Goal: Ask a question

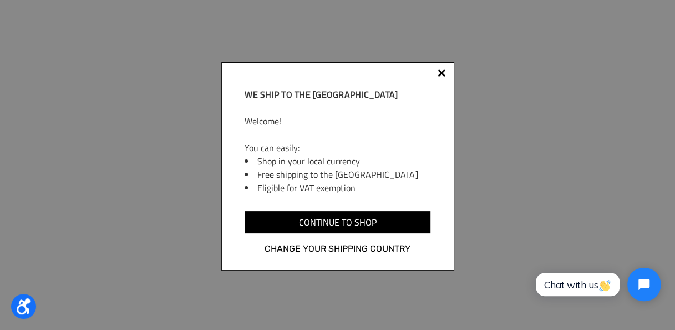
scroll to position [1887, 0]
click at [442, 73] on div at bounding box center [442, 73] width 8 height 8
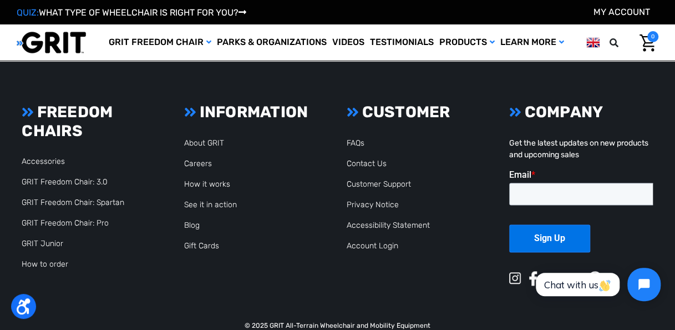
scroll to position [2752, 0]
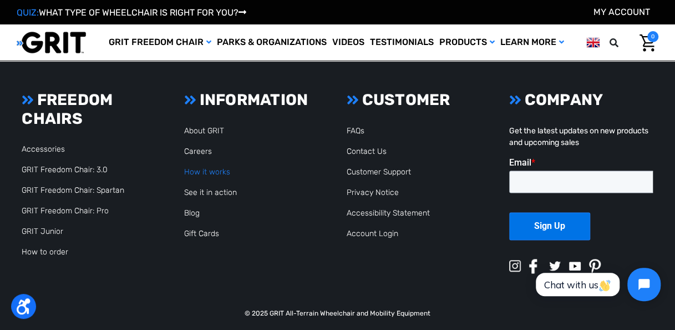
click at [216, 171] on link "How it works" at bounding box center [207, 171] width 46 height 9
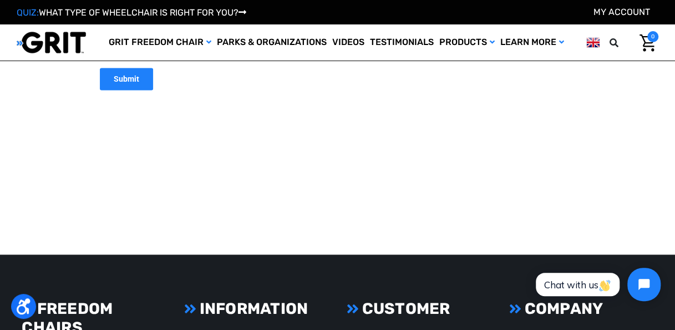
scroll to position [2774, 0]
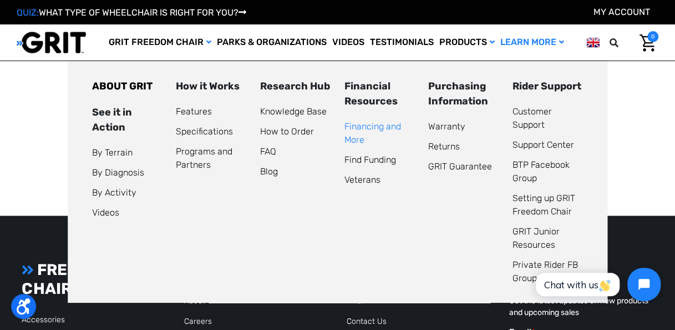
click at [370, 127] on link "Financing and More" at bounding box center [372, 133] width 57 height 24
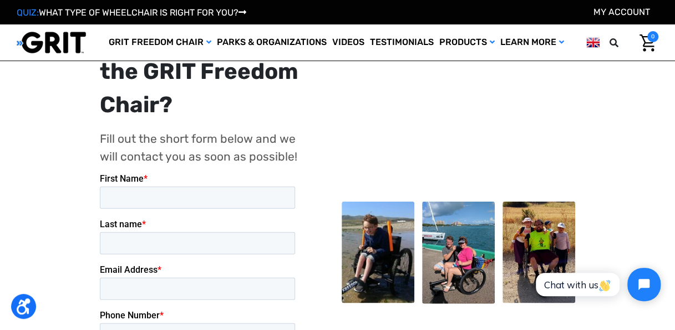
scroll to position [1088, 0]
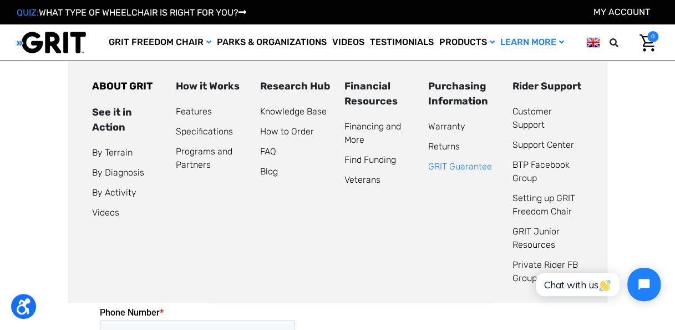
click at [445, 169] on link "GRIT Guarantee" at bounding box center [460, 166] width 64 height 11
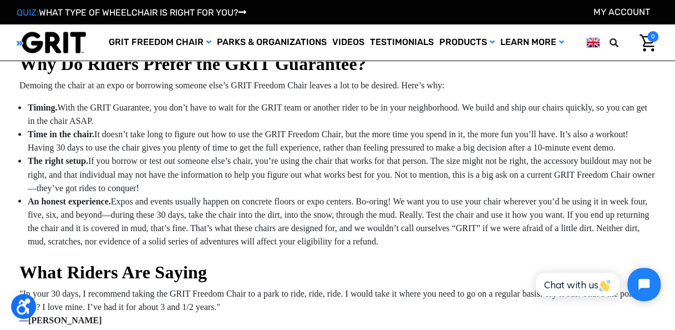
scroll to position [866, 0]
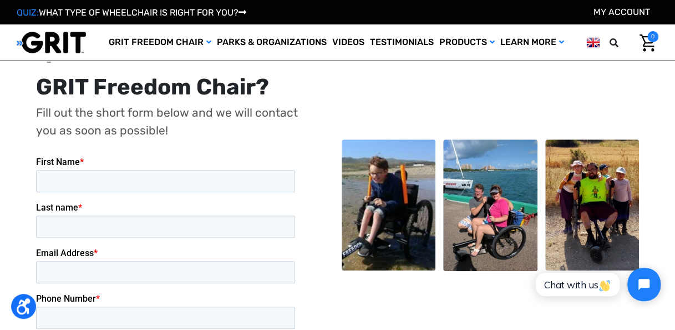
scroll to position [2397, 0]
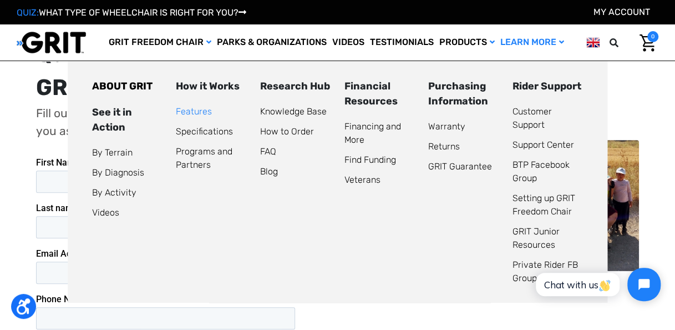
click at [198, 110] on link "Features" at bounding box center [194, 111] width 36 height 11
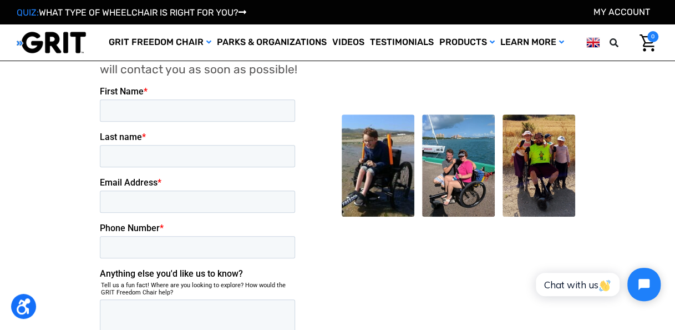
scroll to position [2441, 0]
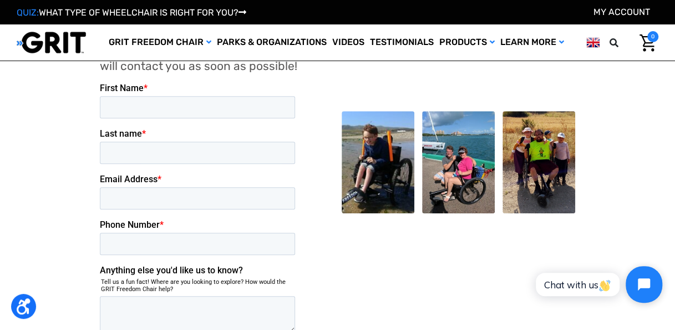
click at [642, 290] on button "Open chat widget" at bounding box center [644, 284] width 37 height 37
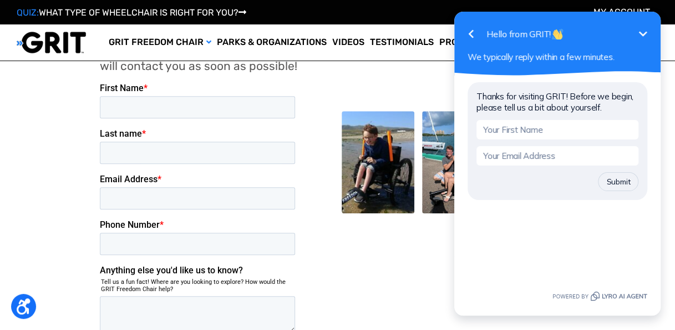
click at [574, 129] on input "text" at bounding box center [558, 129] width 162 height 19
type input "e"
type input "Ella"
click at [564, 154] on input "email" at bounding box center [558, 155] width 162 height 19
type input "ellarosesellen@hotmail.com"
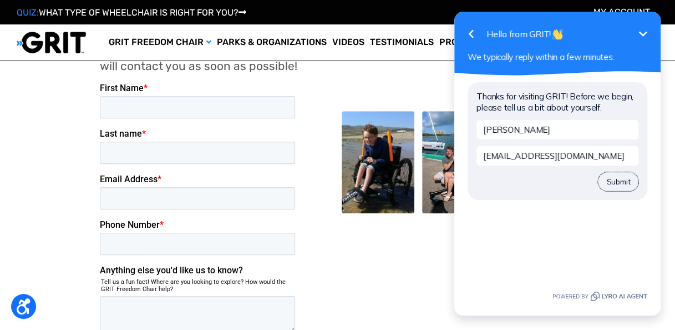
click at [622, 185] on button "Submit" at bounding box center [618, 181] width 41 height 19
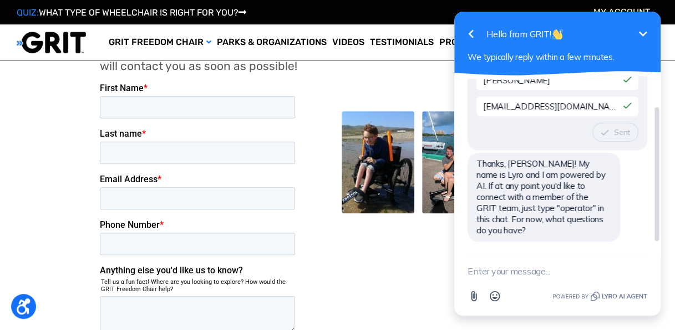
scroll to position [38, 0]
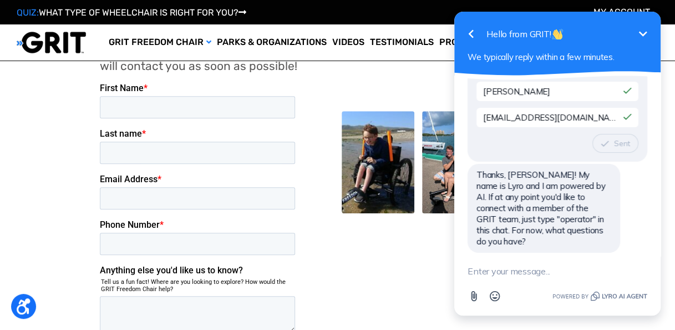
click at [533, 268] on textarea "New message" at bounding box center [558, 270] width 180 height 29
type textarea "i"
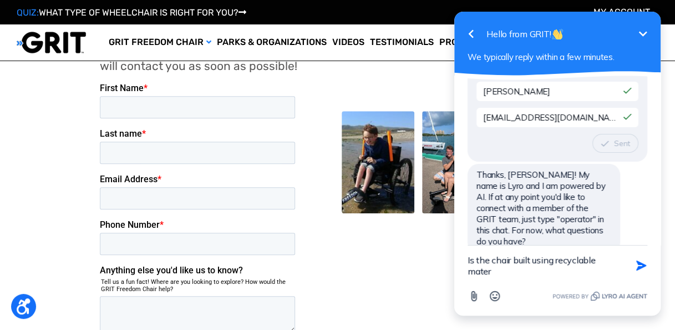
scroll to position [49, 0]
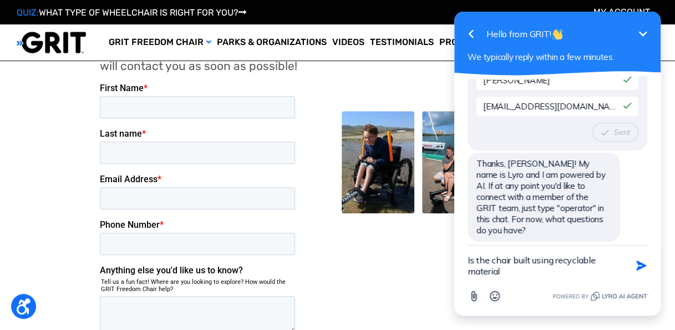
type textarea "Is the chair built using recyclable materials"
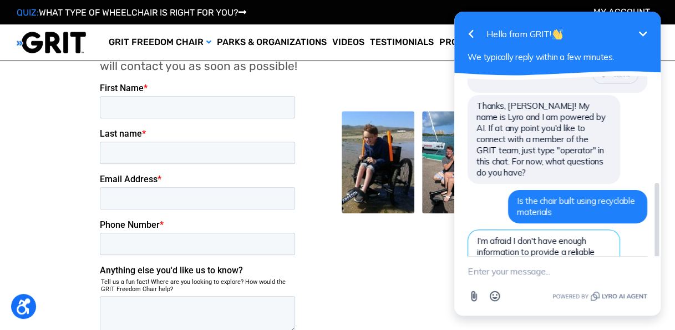
scroll to position [243, 0]
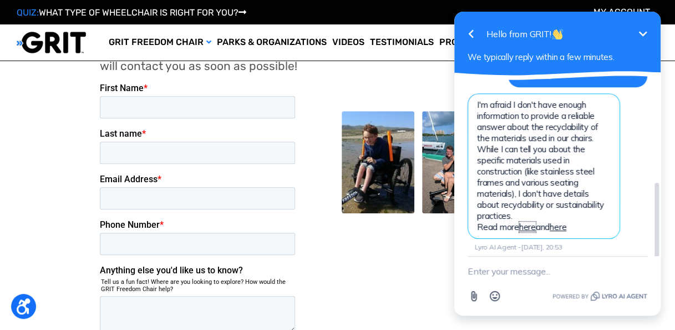
click at [530, 221] on link "here" at bounding box center [527, 226] width 17 height 11
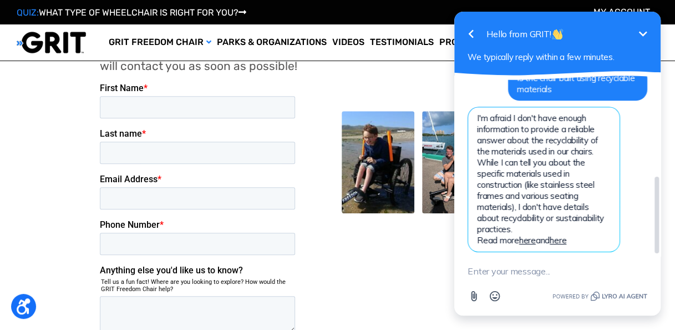
scroll to position [229, 0]
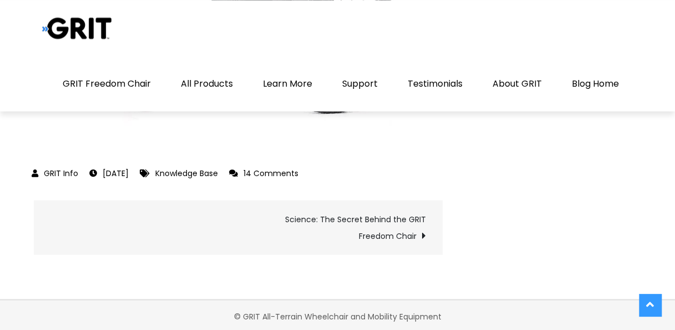
scroll to position [2990, 0]
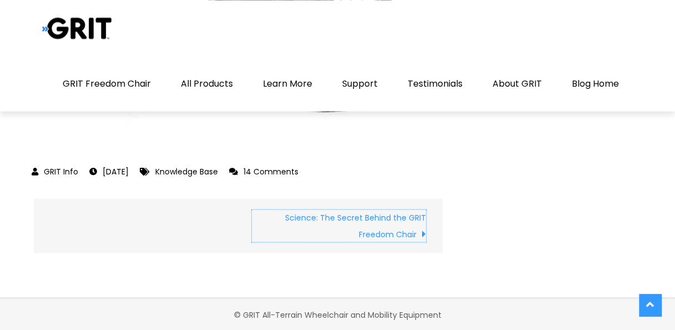
click at [408, 220] on link "Science: The Secret Behind the GRIT Freedom Chair￼" at bounding box center [339, 225] width 174 height 32
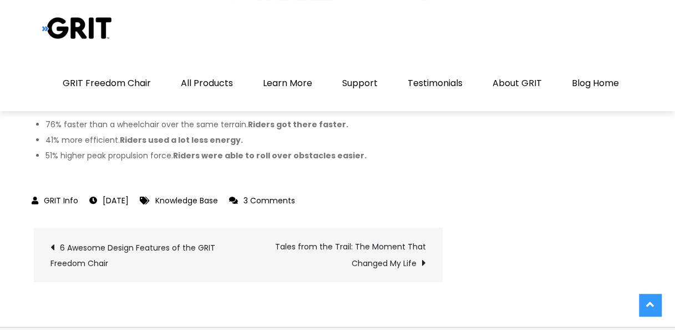
scroll to position [2102, 0]
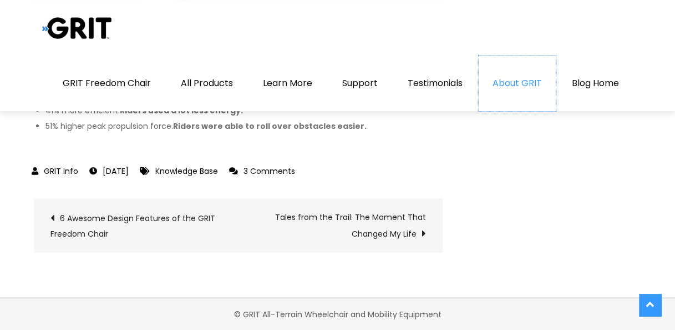
click at [502, 84] on link "About GRIT" at bounding box center [517, 82] width 77 height 55
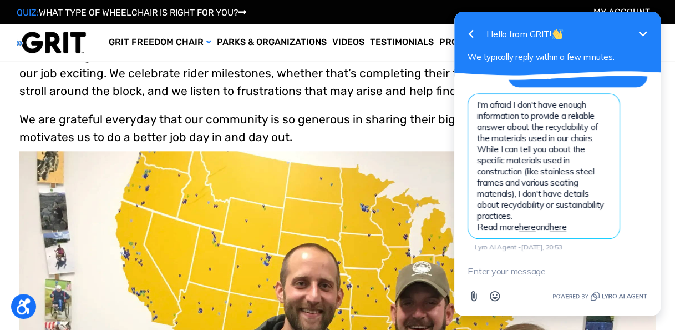
scroll to position [466, 0]
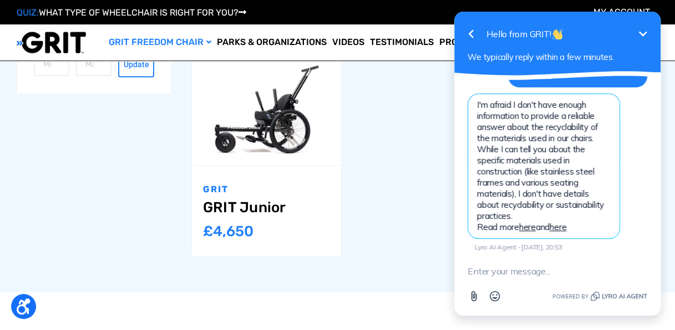
scroll to position [400, 0]
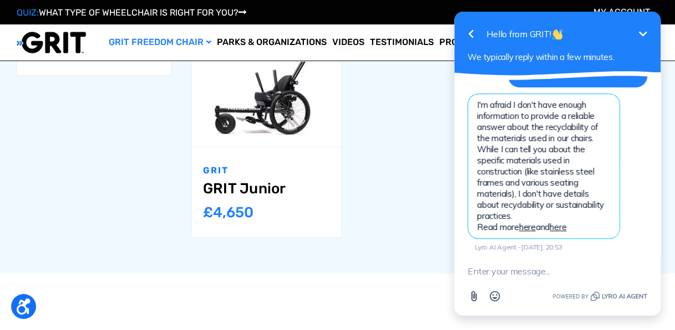
click at [490, 271] on textarea "New message" at bounding box center [558, 270] width 180 height 29
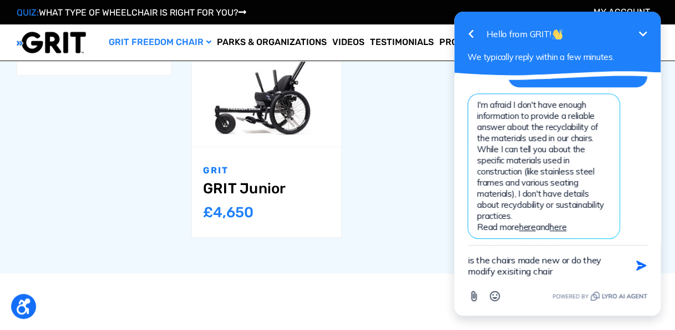
type textarea "is the chairs made new or do they modify exisiting chairs"
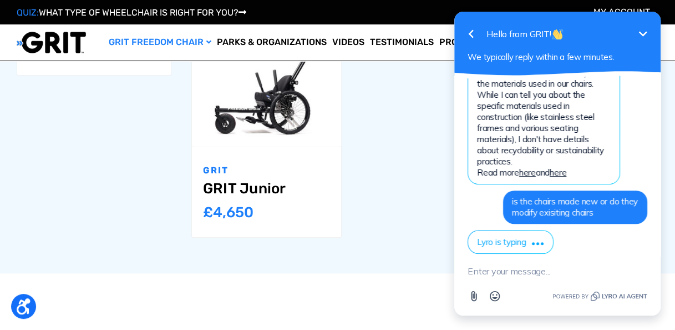
scroll to position [412, 0]
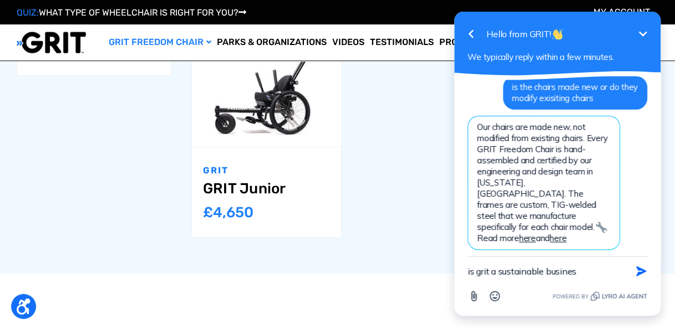
type textarea "is grit a sustainable business"
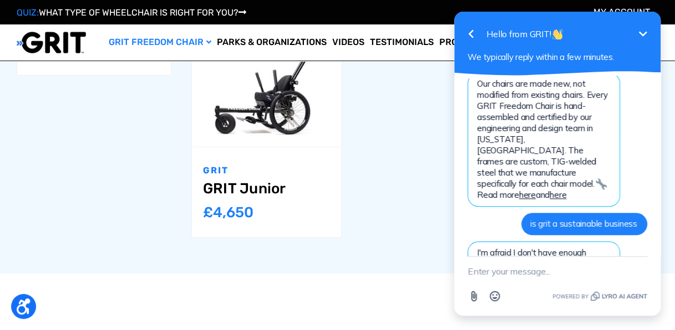
scroll to position [591, 0]
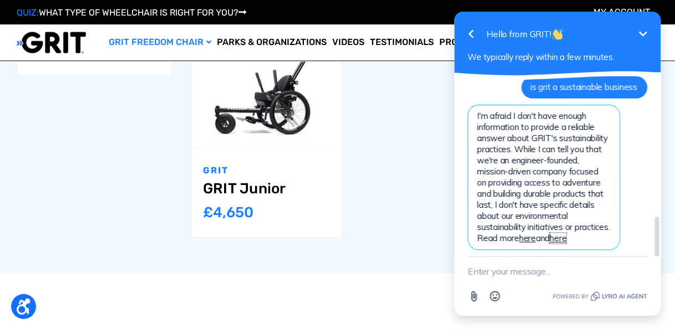
click at [565, 232] on link "here" at bounding box center [558, 237] width 17 height 11
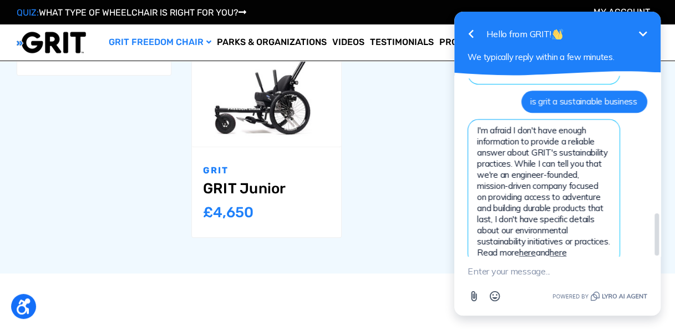
scroll to position [577, 0]
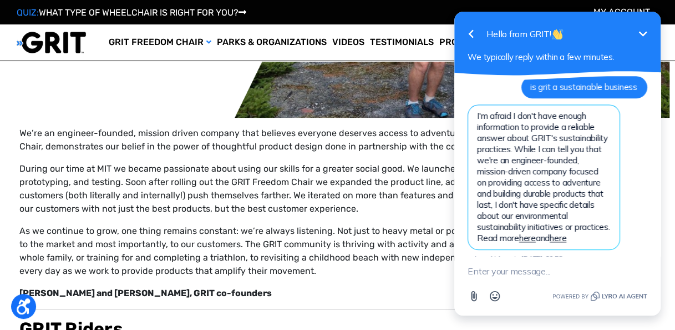
click at [535, 281] on textarea "New message" at bounding box center [558, 270] width 180 height 29
type textarea "operative"
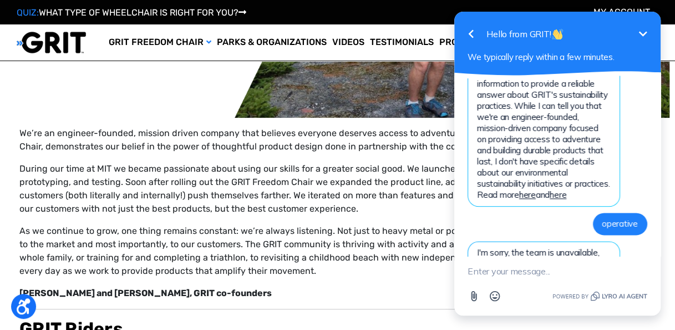
scroll to position [682, 0]
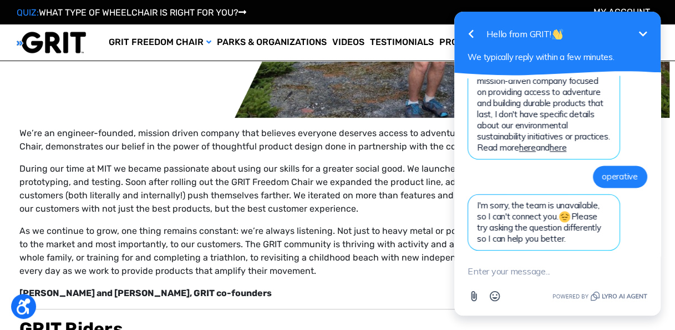
click at [437, 211] on p "During our time at MIT we became passionate about using our skills for a greate…" at bounding box center [337, 188] width 636 height 53
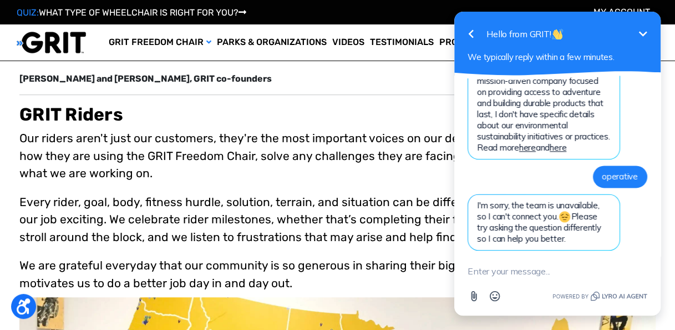
scroll to position [326, 0]
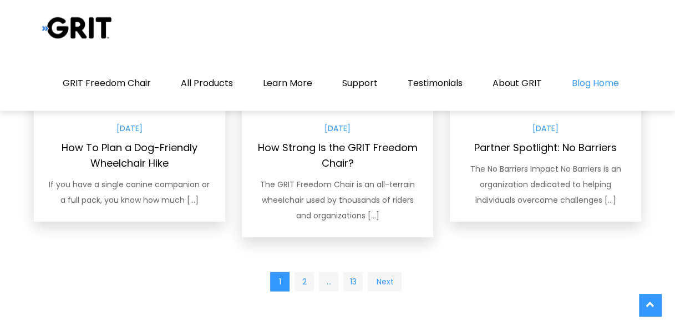
scroll to position [1075, 0]
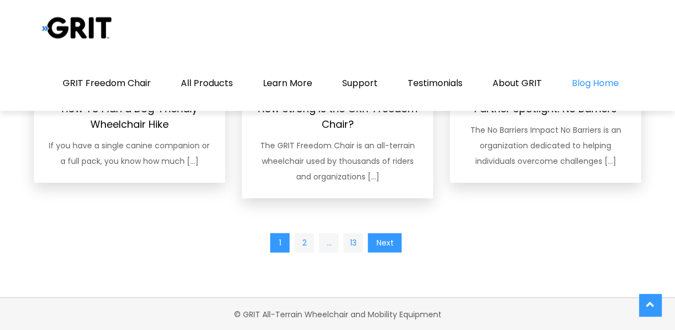
click at [390, 236] on link "Next" at bounding box center [385, 242] width 34 height 19
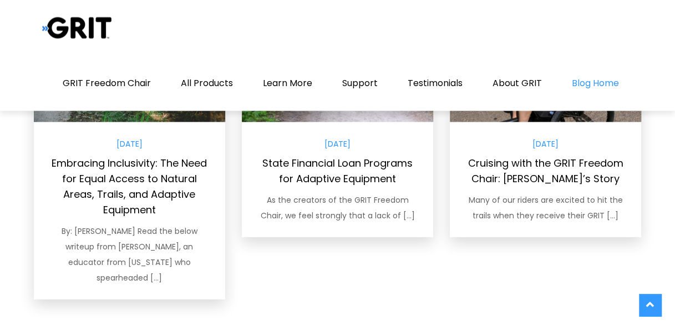
scroll to position [1106, 0]
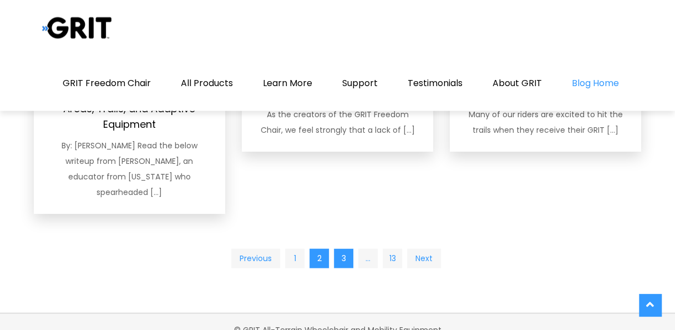
click at [342, 249] on link "3" at bounding box center [343, 258] width 19 height 19
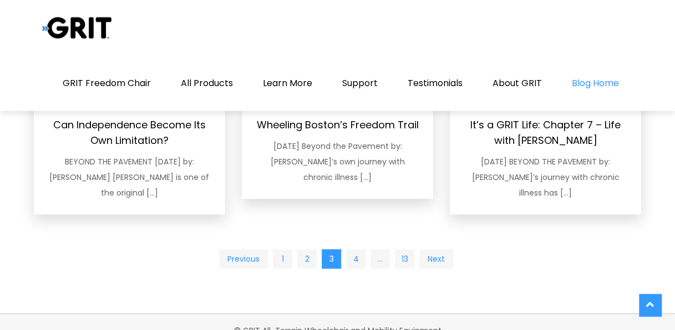
scroll to position [1075, 0]
click at [357, 249] on link "4" at bounding box center [355, 258] width 19 height 19
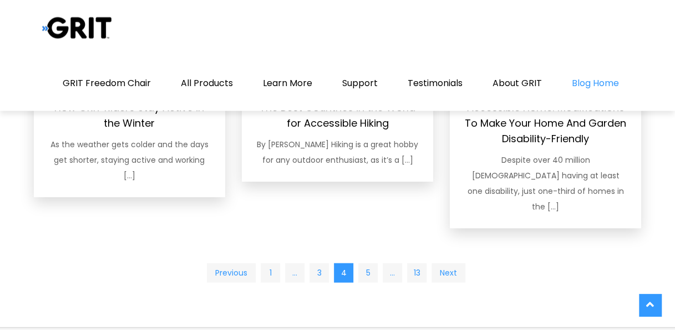
scroll to position [1091, 0]
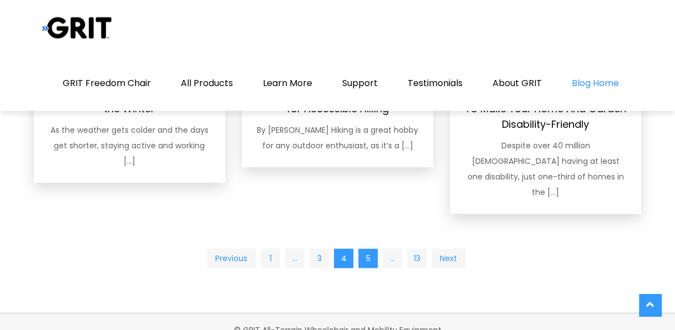
click at [363, 249] on link "5" at bounding box center [367, 258] width 19 height 19
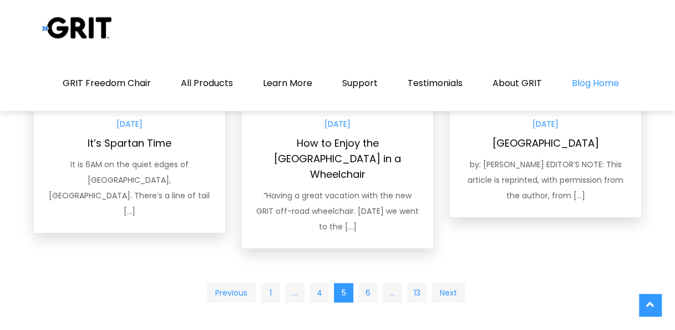
scroll to position [1075, 0]
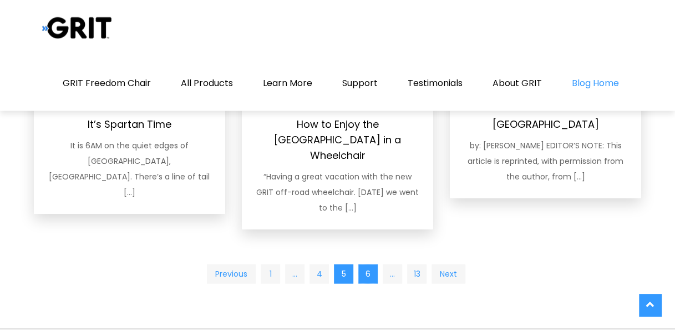
click at [363, 264] on link "6" at bounding box center [367, 273] width 19 height 19
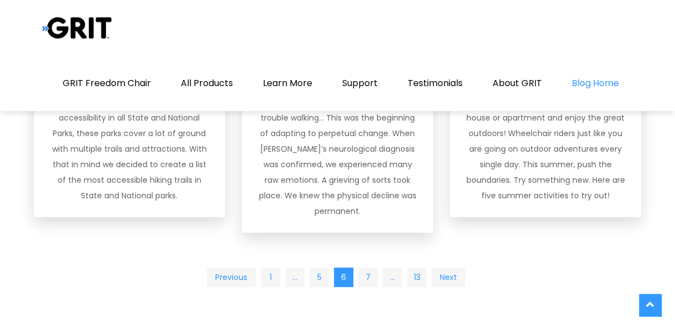
scroll to position [1308, 0]
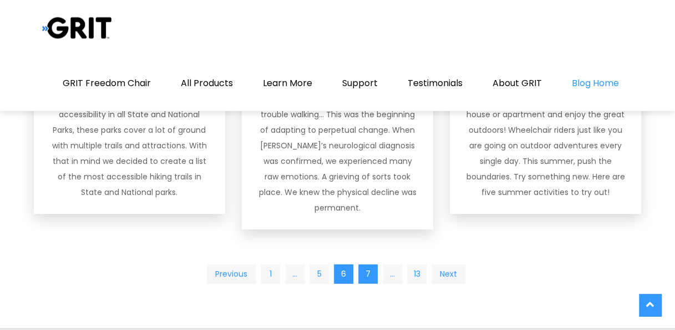
click at [363, 264] on link "7" at bounding box center [367, 273] width 19 height 19
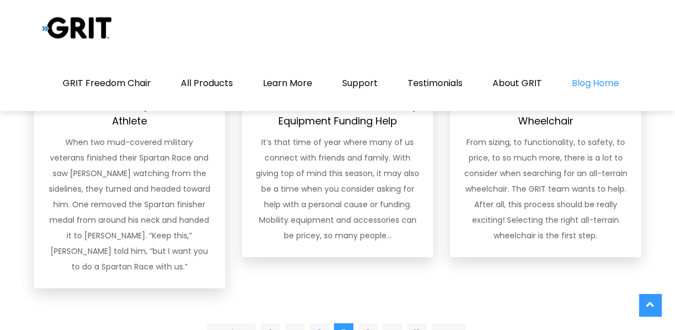
scroll to position [1293, 0]
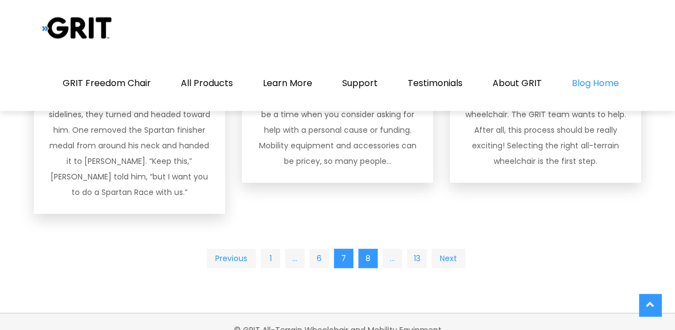
click at [363, 249] on link "8" at bounding box center [367, 258] width 19 height 19
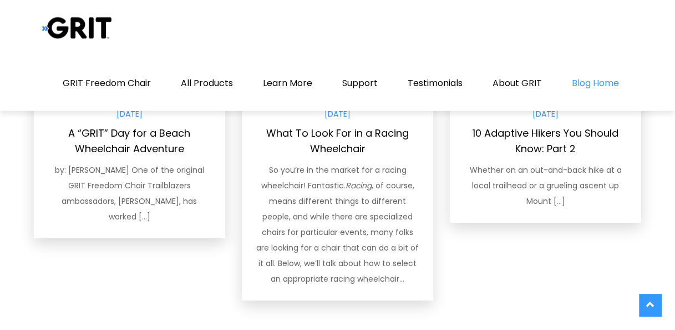
scroll to position [1308, 0]
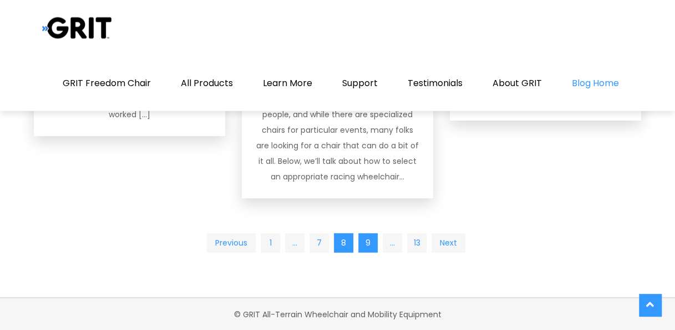
click at [363, 243] on link "9" at bounding box center [367, 242] width 19 height 19
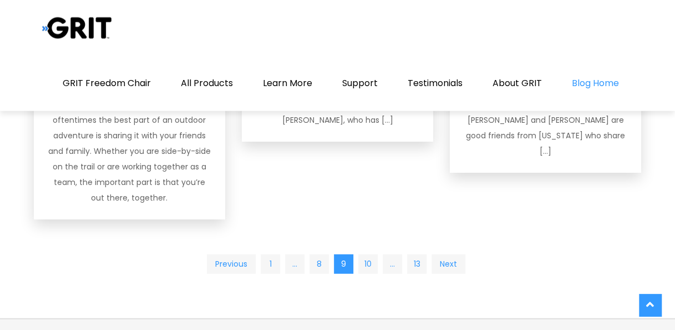
scroll to position [1265, 0]
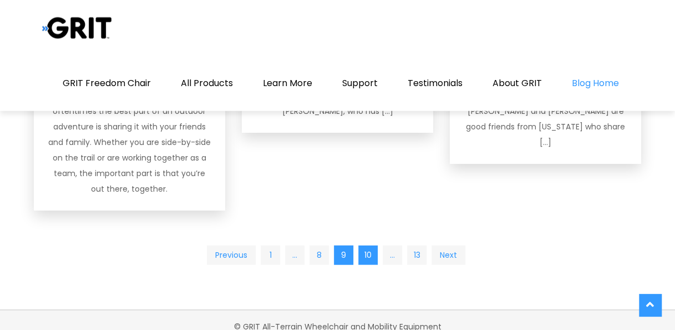
click at [363, 252] on link "10" at bounding box center [367, 254] width 19 height 19
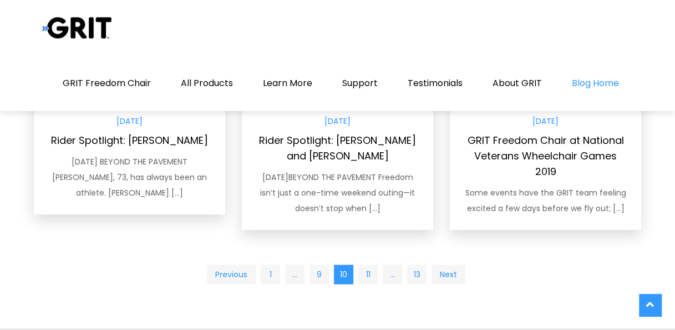
scroll to position [1254, 0]
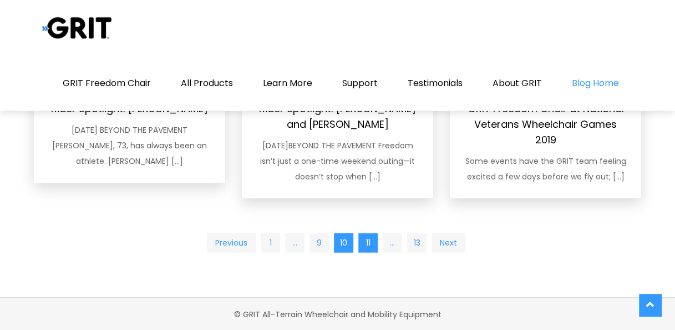
click at [370, 245] on link "11" at bounding box center [367, 242] width 19 height 19
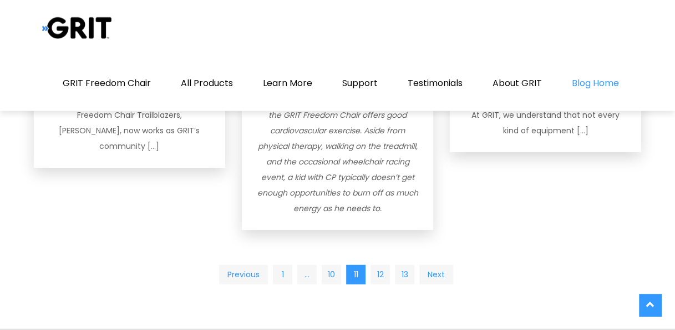
scroll to position [1246, 0]
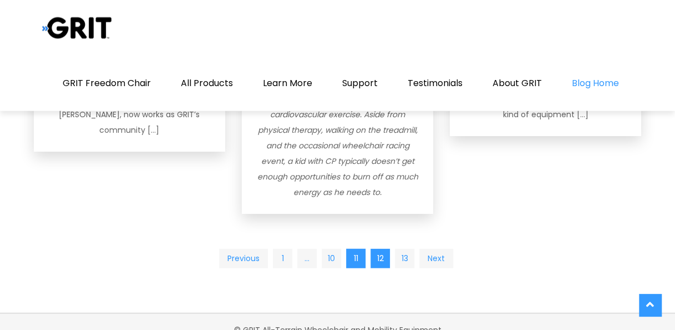
click at [375, 249] on link "12" at bounding box center [380, 258] width 19 height 19
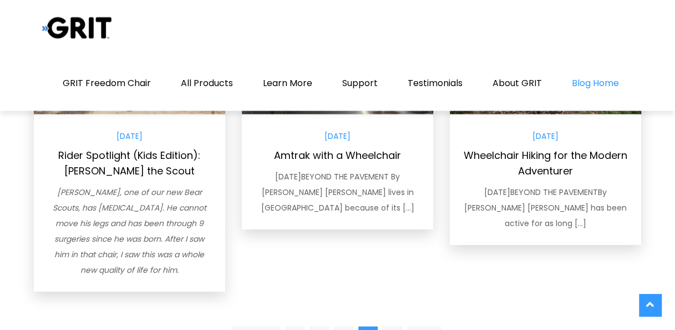
scroll to position [1122, 0]
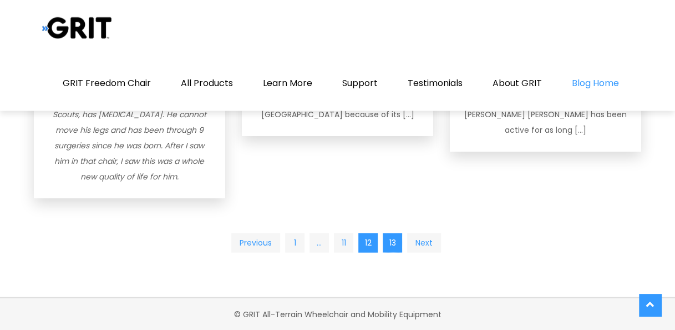
click at [393, 246] on link "13" at bounding box center [392, 242] width 19 height 19
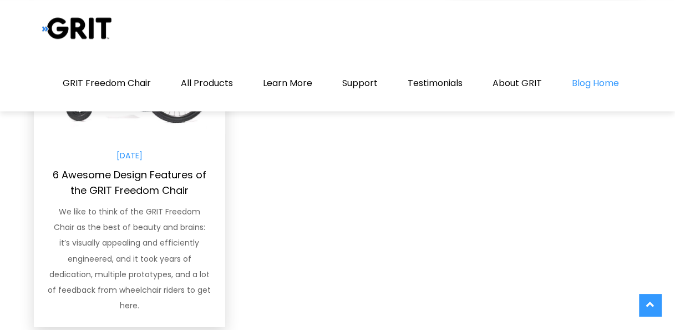
scroll to position [755, 0]
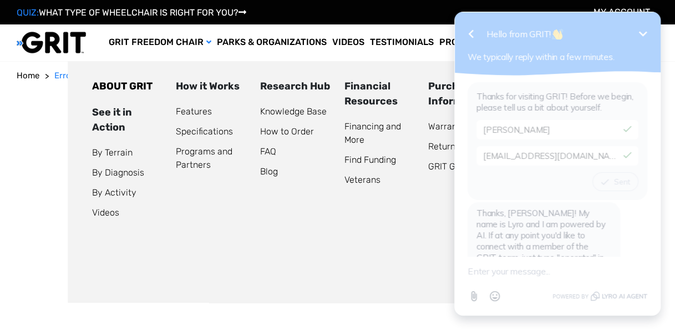
scroll to position [682, 0]
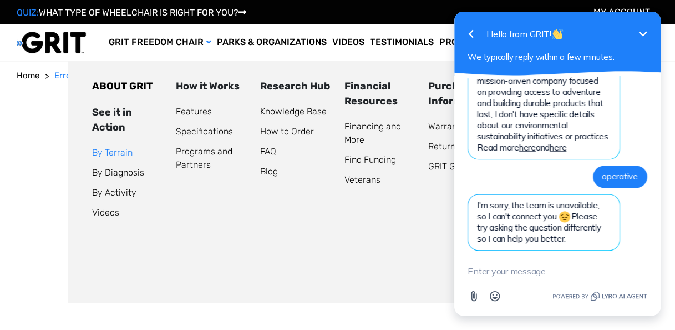
click at [116, 153] on link "By Terrain" at bounding box center [112, 152] width 41 height 11
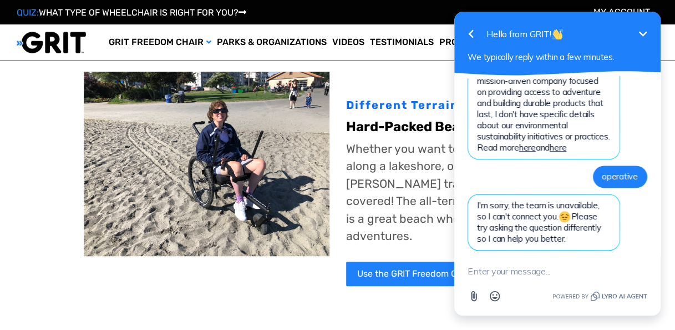
scroll to position [311, 0]
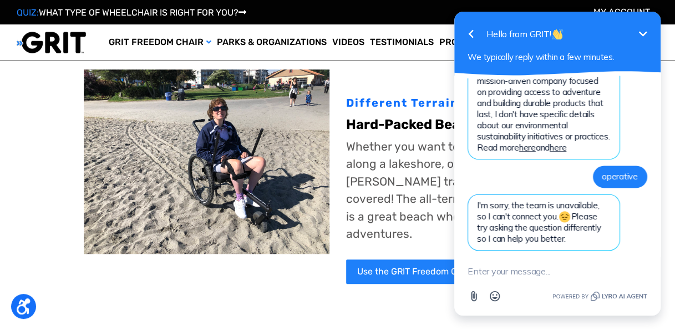
click at [646, 30] on icon "Minimize" at bounding box center [642, 33] width 13 height 13
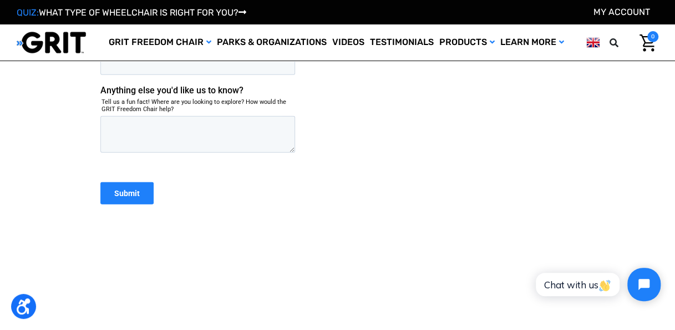
scroll to position [1465, 0]
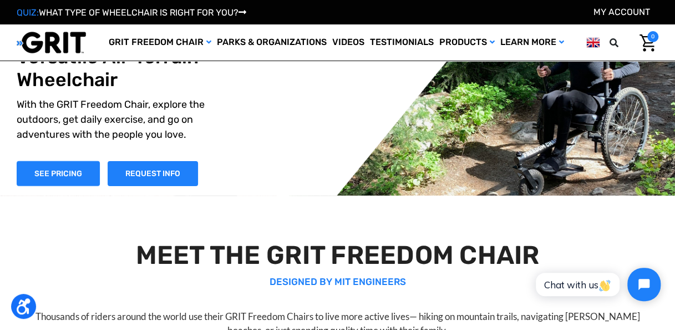
scroll to position [22, 0]
